Goal: Information Seeking & Learning: Find specific fact

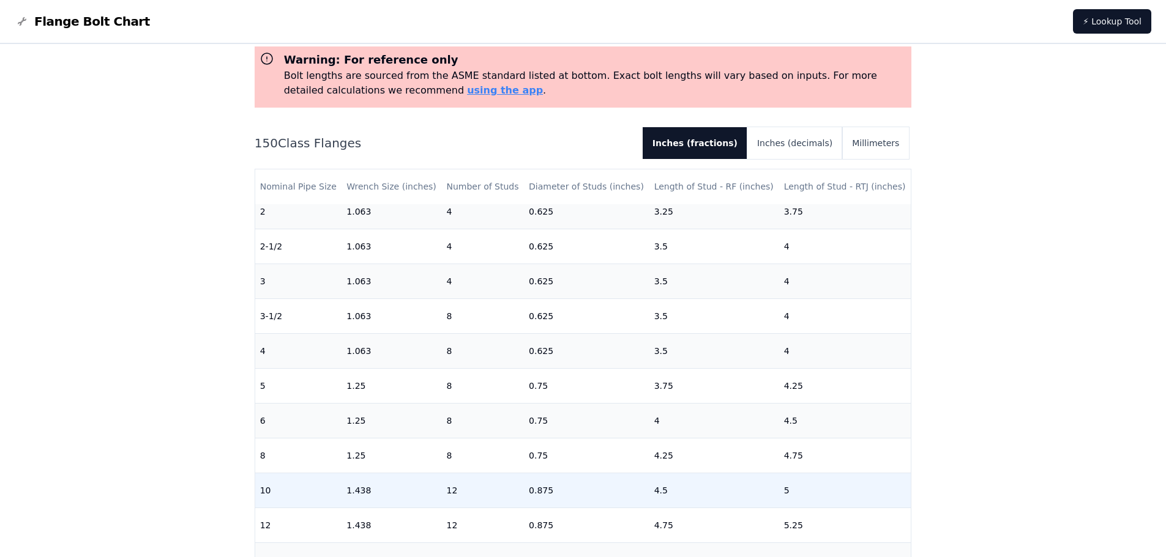
scroll to position [245, 0]
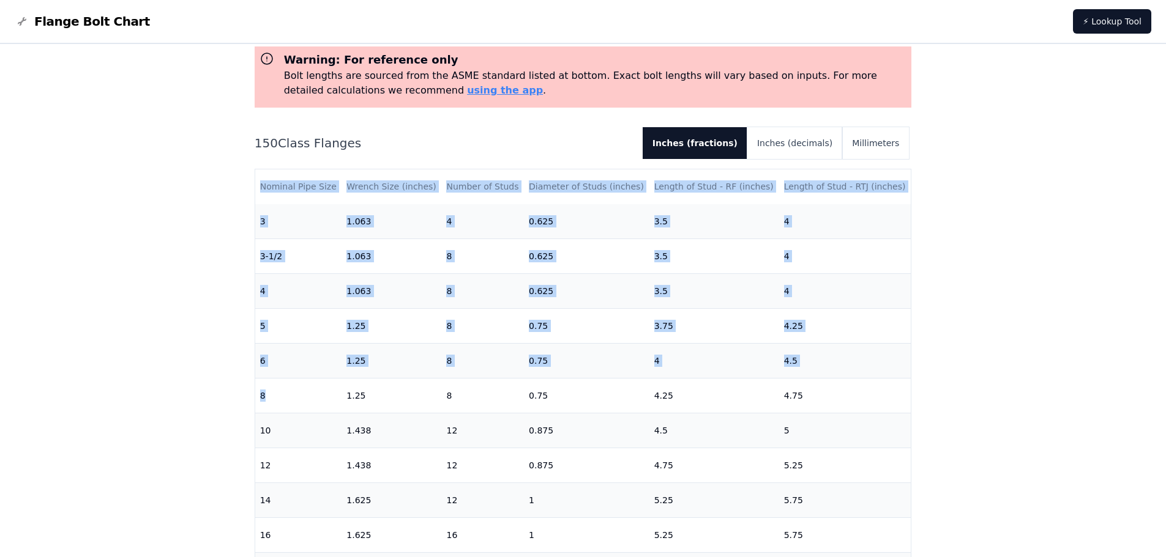
click at [230, 396] on div "# 150 Flange Bolt Chart Warning: For reference only Bolt lengths are sourced fr…" at bounding box center [583, 429] width 1166 height 893
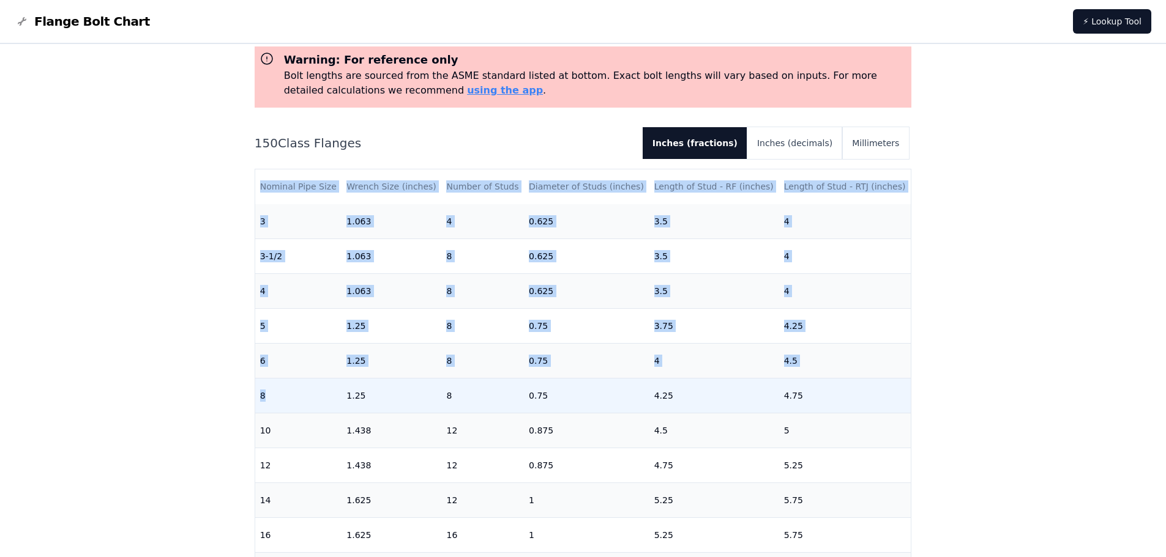
click at [327, 397] on td "8" at bounding box center [298, 395] width 87 height 35
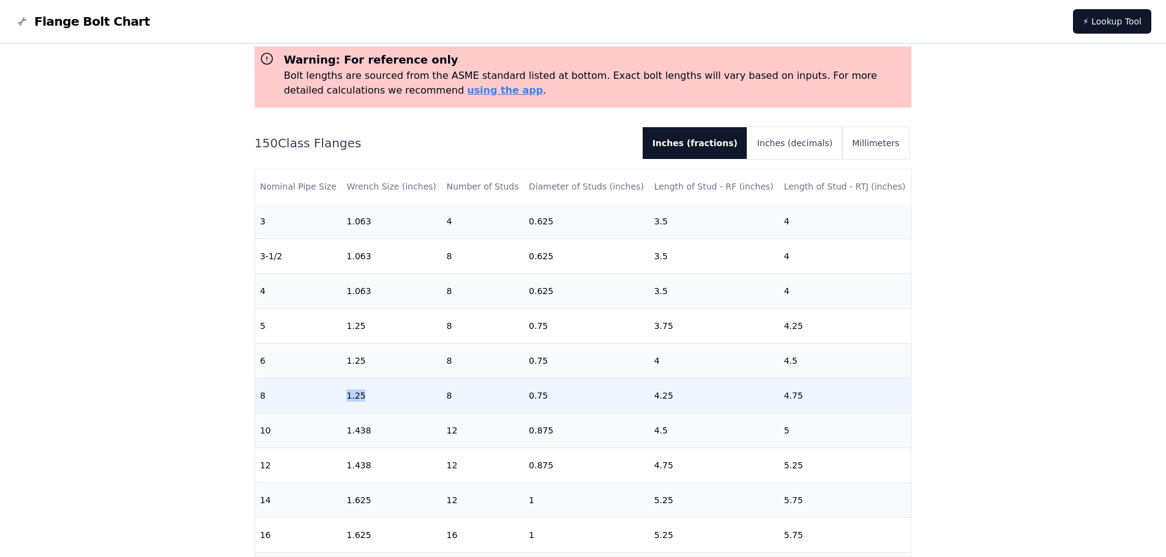
drag, startPoint x: 376, startPoint y: 400, endPoint x: 339, endPoint y: 401, distance: 36.7
click at [339, 401] on tr "8 1.25 8 0.75 4.25 4.75" at bounding box center [583, 395] width 656 height 35
drag, startPoint x: 453, startPoint y: 397, endPoint x: 430, endPoint y: 398, distance: 23.9
click at [430, 398] on tr "8 1.25 8 0.75 4.25 4.75" at bounding box center [583, 395] width 656 height 35
drag, startPoint x: 455, startPoint y: 394, endPoint x: 461, endPoint y: 394, distance: 6.7
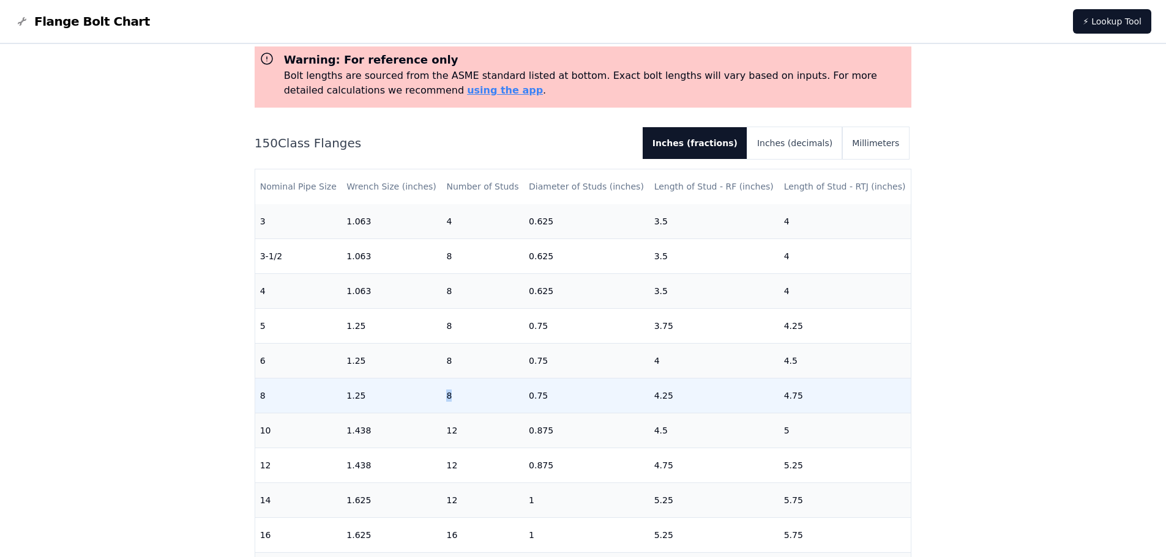
click at [455, 394] on td "8" at bounding box center [482, 395] width 83 height 35
drag, startPoint x: 466, startPoint y: 394, endPoint x: 414, endPoint y: 395, distance: 52.0
click at [414, 395] on tr "8 1.25 8 0.75 4.25 4.75" at bounding box center [583, 395] width 656 height 35
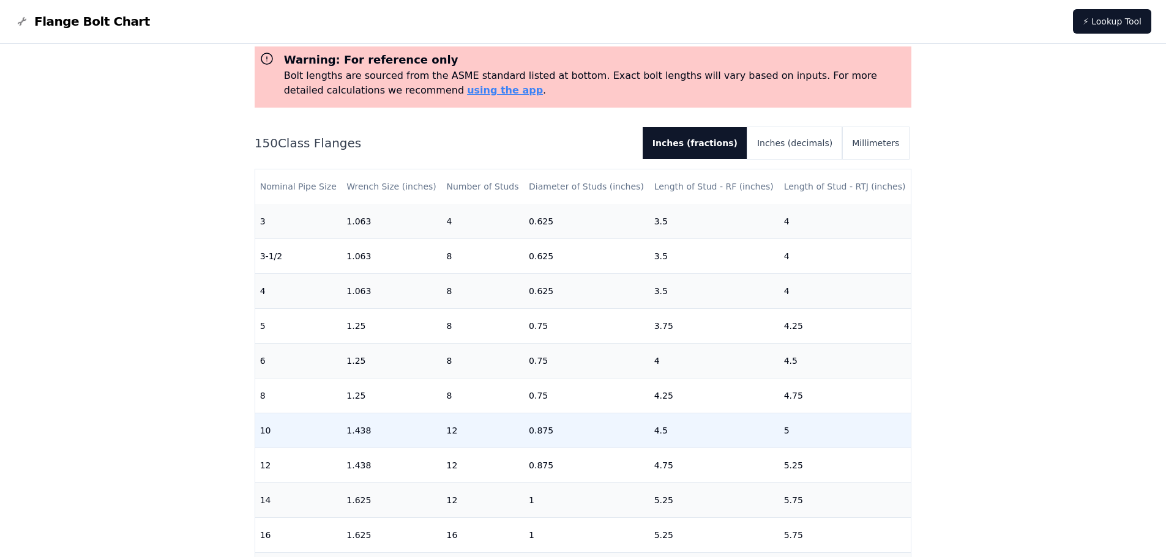
click at [459, 430] on td "12" at bounding box center [482, 430] width 83 height 35
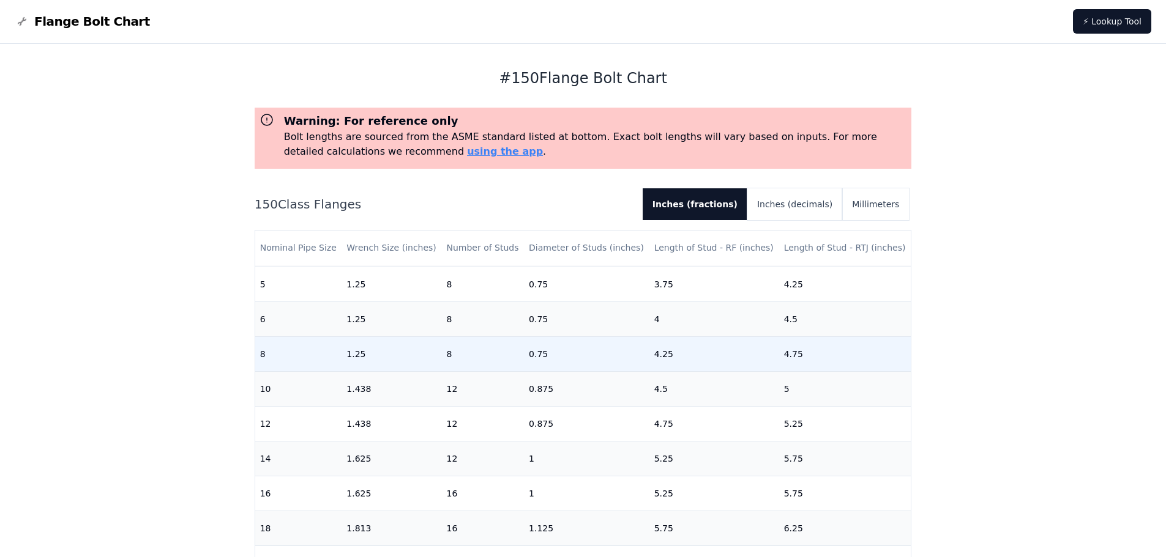
scroll to position [367, 0]
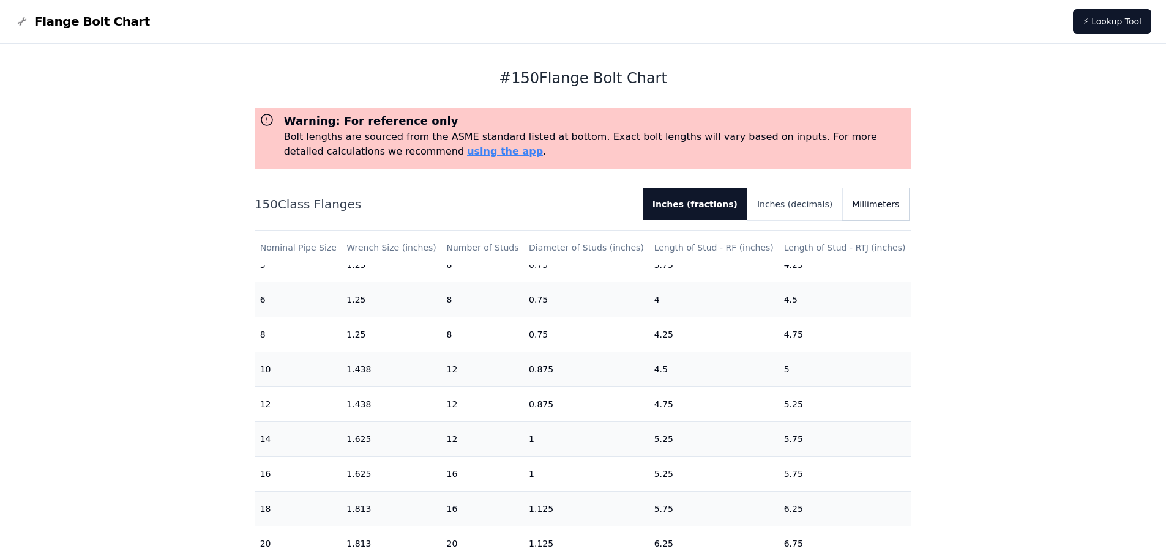
click at [870, 206] on button "Millimeters" at bounding box center [875, 204] width 67 height 32
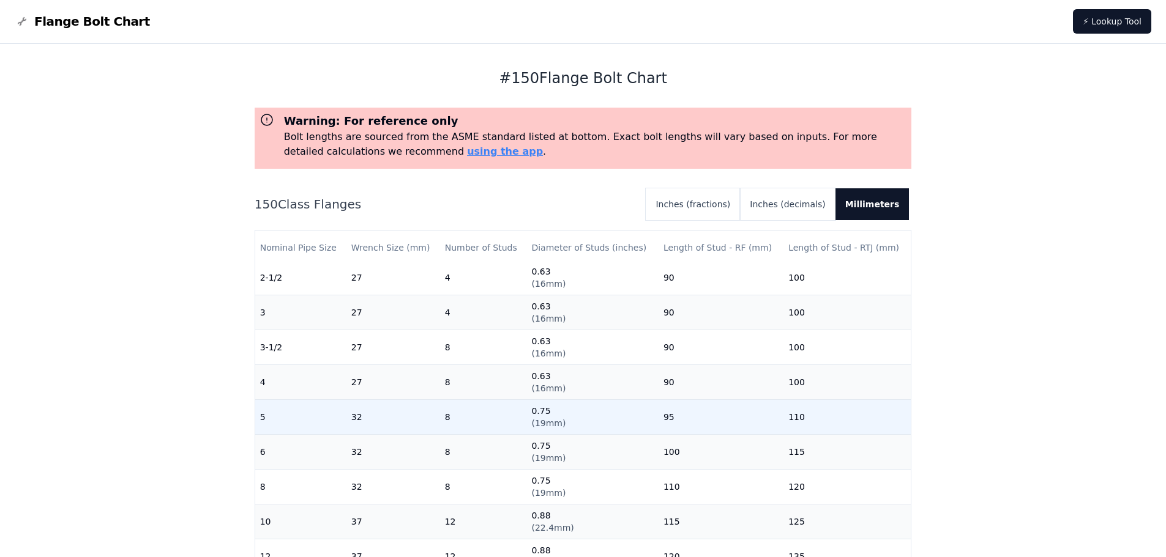
scroll to position [245, 0]
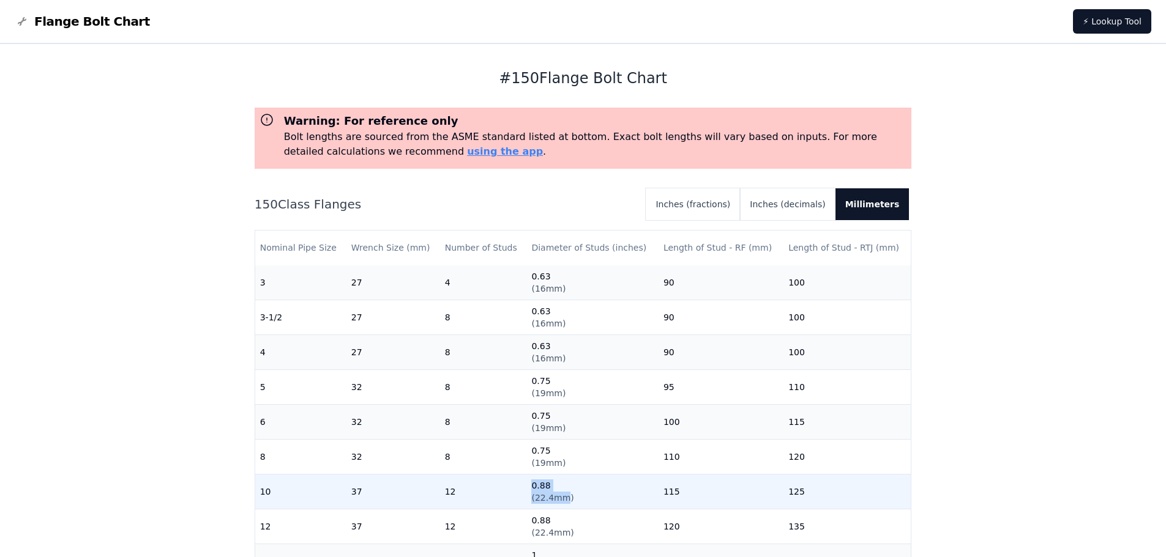
drag, startPoint x: 540, startPoint y: 501, endPoint x: 512, endPoint y: 502, distance: 28.8
click at [512, 502] on tr "10 37 12 0.88 ( 22.4mm ) 115 125" at bounding box center [583, 491] width 656 height 35
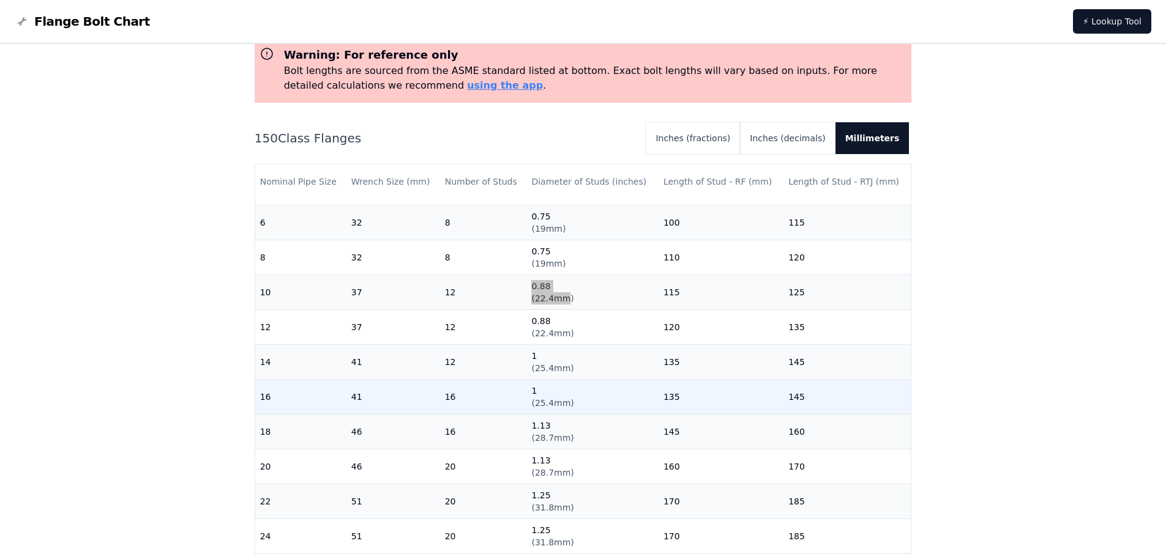
scroll to position [0, 0]
